Goal: Transaction & Acquisition: Download file/media

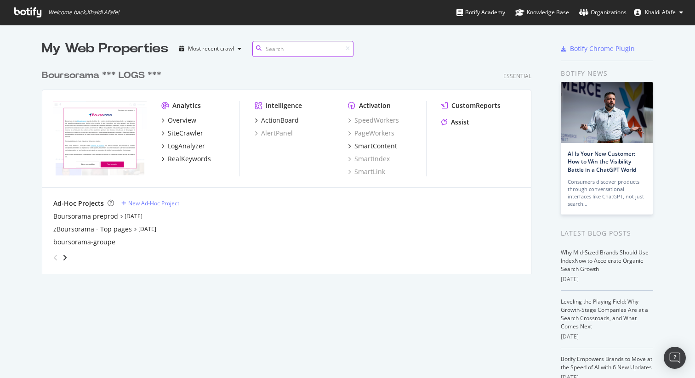
scroll to position [216, 497]
click at [181, 117] on div "Overview" at bounding box center [182, 120] width 29 height 9
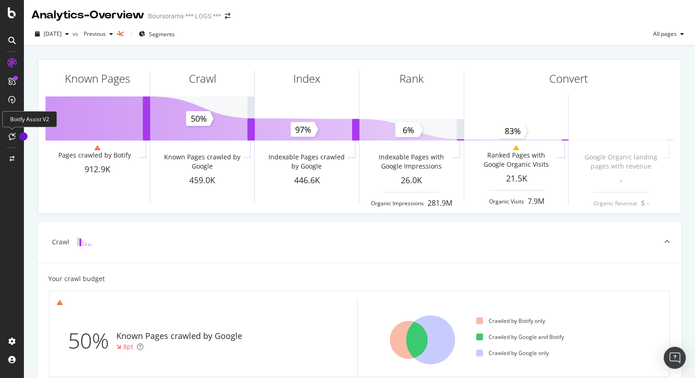
click at [9, 116] on div "Botify Assist V2" at bounding box center [29, 119] width 55 height 16
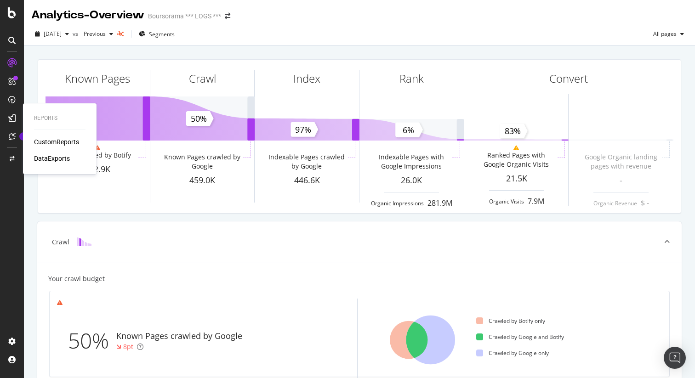
click at [10, 119] on icon at bounding box center [11, 117] width 7 height 7
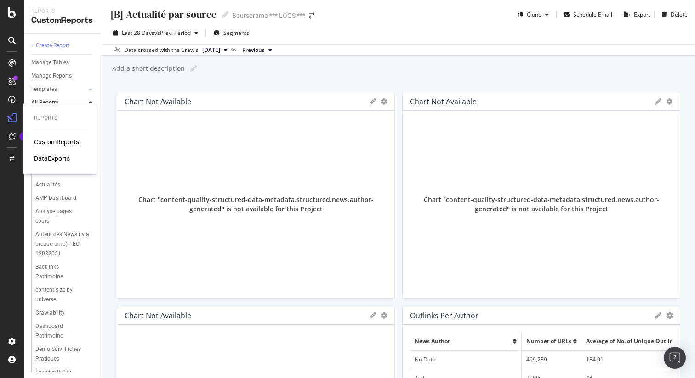
click at [48, 159] on div "DataExports" at bounding box center [52, 158] width 36 height 9
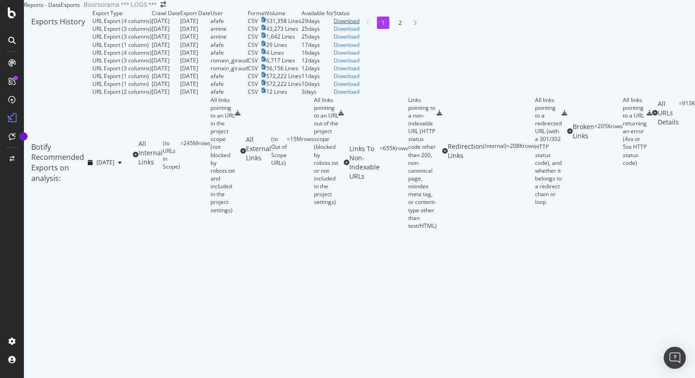
click at [360, 25] on div "Download" at bounding box center [347, 21] width 26 height 8
click at [11, 341] on icon at bounding box center [11, 341] width 9 height 9
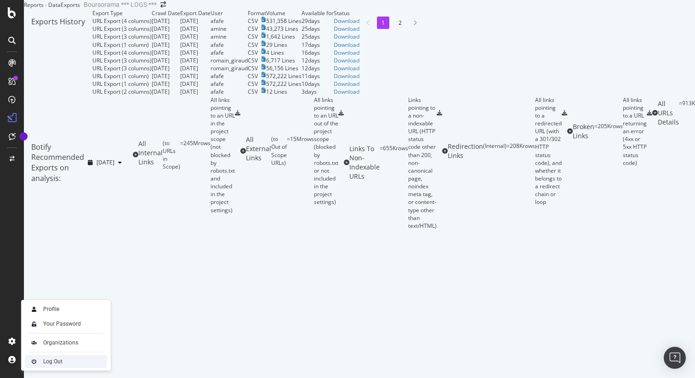
click at [40, 362] on div "Log Out" at bounding box center [66, 361] width 82 height 13
